Goal: Find specific page/section: Find specific page/section

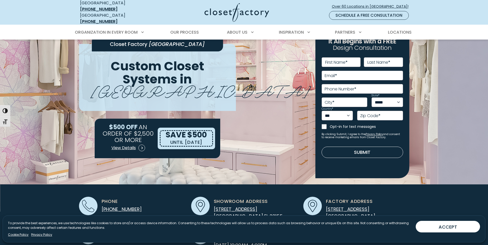
scroll to position [77, 0]
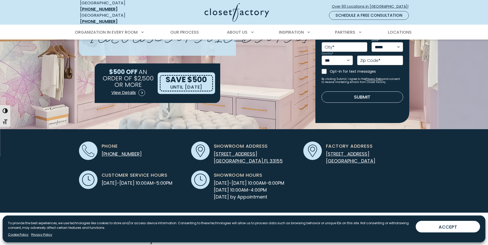
click at [235, 154] on p "5747 SW 40th St Miami , FL 33155" at bounding box center [248, 158] width 69 height 14
click at [233, 151] on span "5747 SW 40th St" at bounding box center [235, 154] width 43 height 6
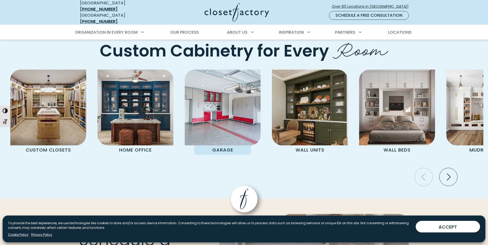
scroll to position [1393, 0]
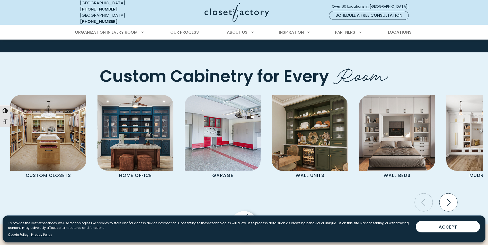
click at [446, 194] on icon "Next slide" at bounding box center [448, 203] width 18 height 18
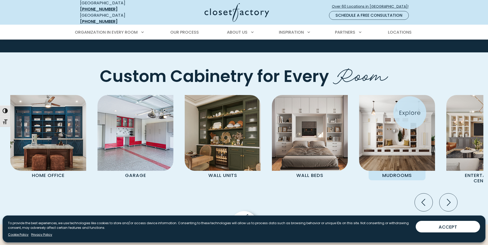
click at [410, 113] on img "Pages Gallery" at bounding box center [397, 133] width 76 height 76
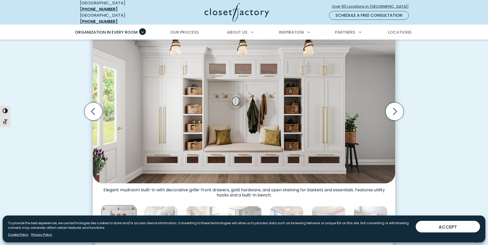
scroll to position [154, 0]
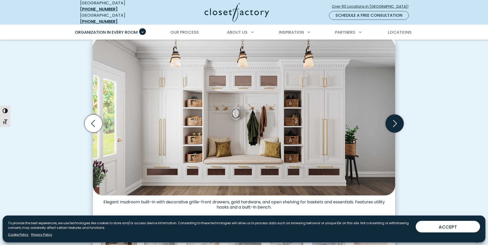
click at [391, 118] on icon "Next slide" at bounding box center [395, 124] width 18 height 18
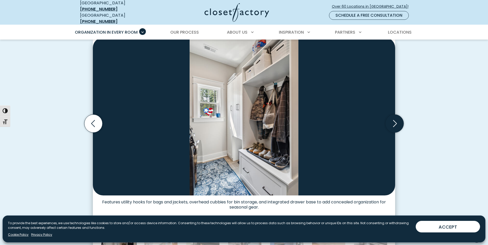
click at [391, 118] on icon "Next slide" at bounding box center [395, 124] width 18 height 18
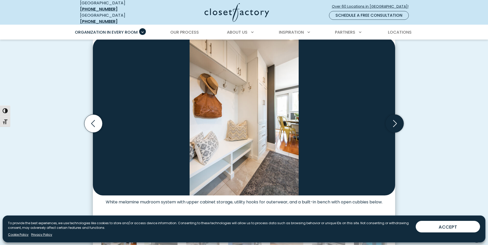
click at [391, 118] on icon "Next slide" at bounding box center [395, 124] width 18 height 18
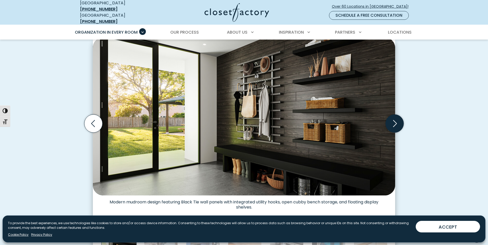
click at [391, 118] on icon "Next slide" at bounding box center [395, 124] width 18 height 18
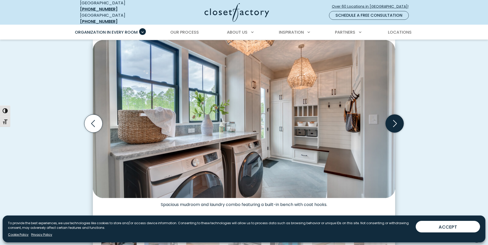
click at [394, 119] on icon "Next slide" at bounding box center [395, 124] width 18 height 18
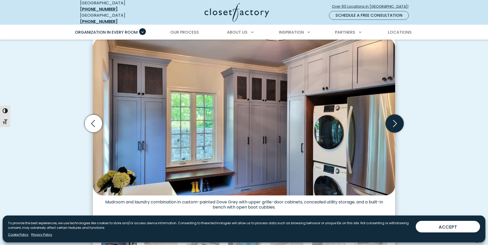
click at [394, 119] on icon "Next slide" at bounding box center [395, 124] width 18 height 18
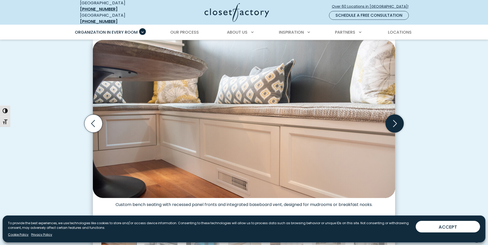
click at [394, 119] on icon "Next slide" at bounding box center [395, 124] width 18 height 18
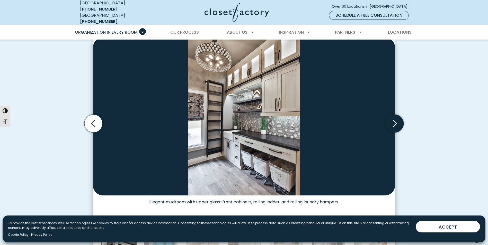
click at [394, 119] on icon "Next slide" at bounding box center [395, 124] width 18 height 18
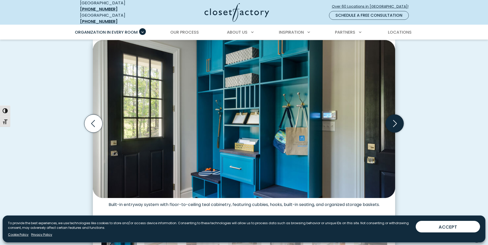
click at [394, 119] on icon "Next slide" at bounding box center [395, 124] width 18 height 18
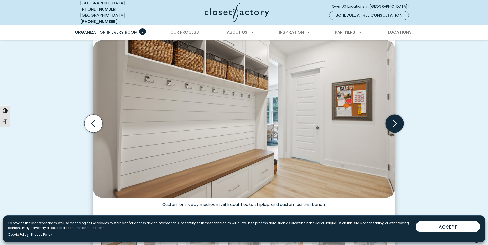
click at [396, 120] on icon "Next slide" at bounding box center [395, 123] width 4 height 7
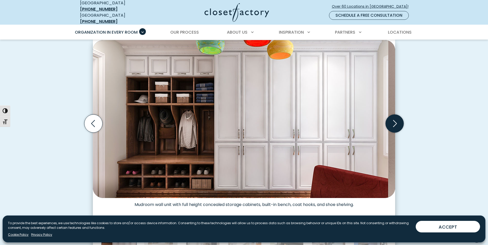
click at [395, 119] on icon "Next slide" at bounding box center [395, 124] width 18 height 18
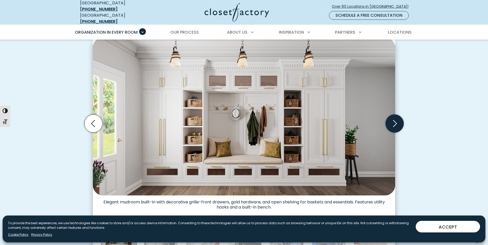
click at [395, 119] on icon "Next slide" at bounding box center [395, 124] width 18 height 18
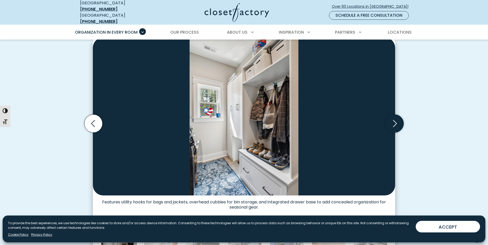
click at [395, 119] on icon "Next slide" at bounding box center [395, 124] width 18 height 18
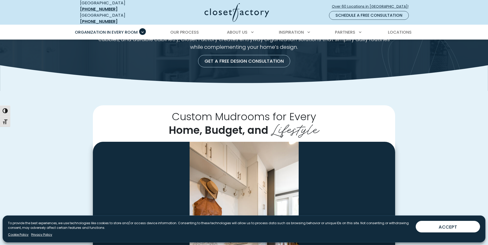
scroll to position [0, 0]
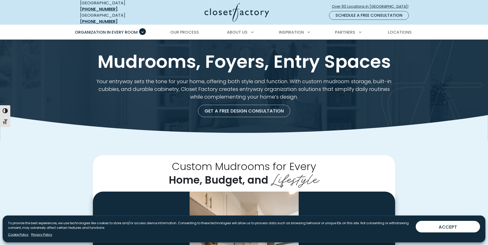
click at [252, 10] on img at bounding box center [237, 12] width 65 height 19
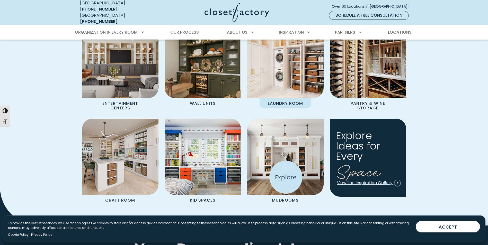
scroll to position [566, 0]
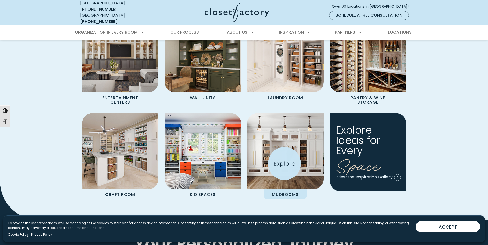
click at [285, 164] on img "Spaces Grid" at bounding box center [285, 151] width 84 height 84
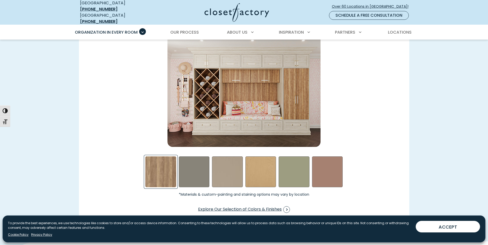
scroll to position [772, 0]
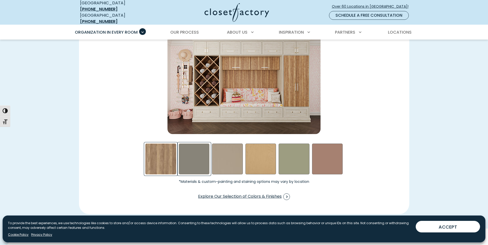
click at [194, 156] on div "Northwind Swatch" at bounding box center [194, 159] width 31 height 31
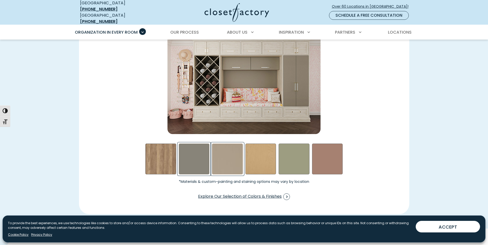
click at [225, 163] on div "Daybreak Swatch" at bounding box center [227, 159] width 31 height 31
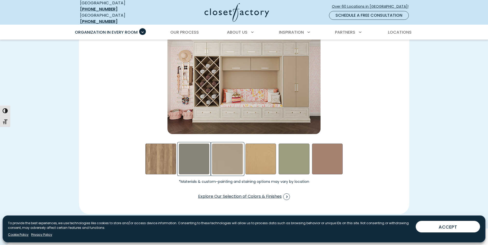
click at [200, 163] on div "Northwind Swatch" at bounding box center [194, 159] width 31 height 31
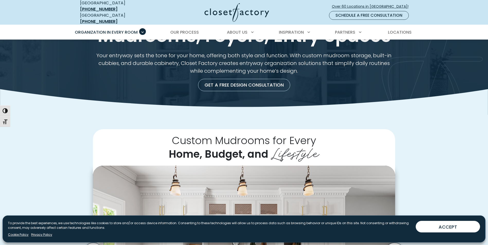
scroll to position [0, 0]
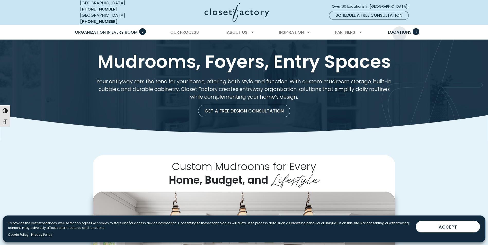
click at [400, 30] on span "Locations" at bounding box center [400, 32] width 24 height 6
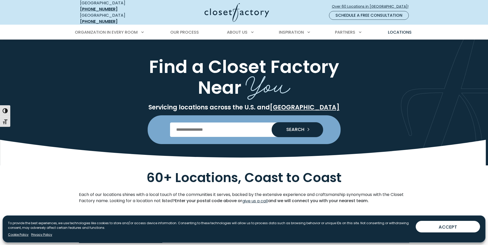
click at [191, 129] on input "Enter Postal Code" at bounding box center [244, 130] width 148 height 14
type input "*****"
click at [296, 127] on span "SEARCH" at bounding box center [293, 129] width 22 height 5
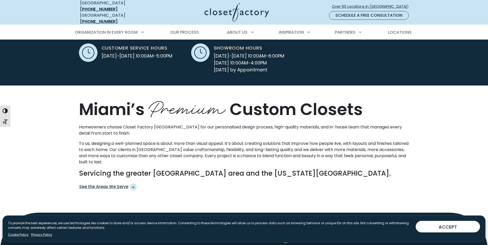
scroll to position [129, 0]
